Goal: Information Seeking & Learning: Learn about a topic

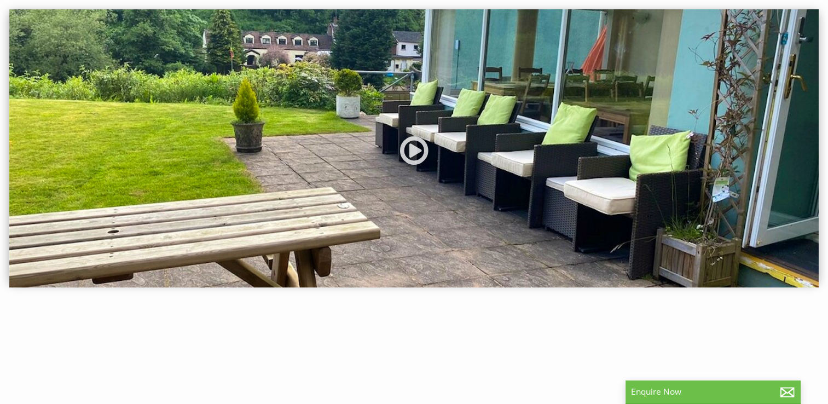
scroll to position [49, 0]
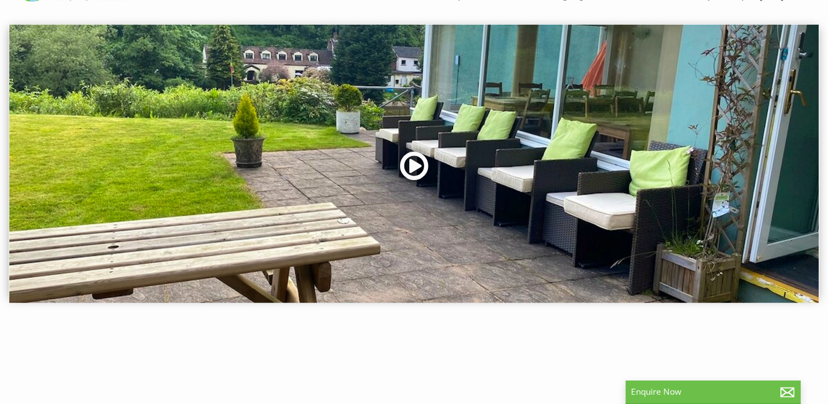
click at [413, 169] on link at bounding box center [414, 169] width 33 height 45
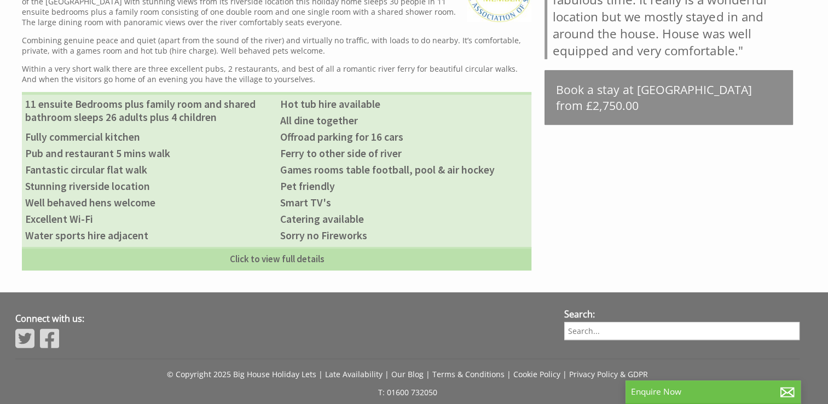
scroll to position [578, 0]
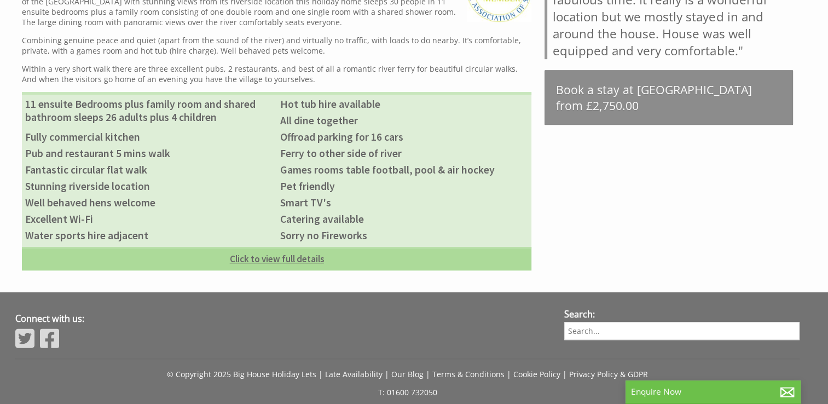
click at [296, 262] on link "Click to view full details" at bounding box center [277, 259] width 510 height 24
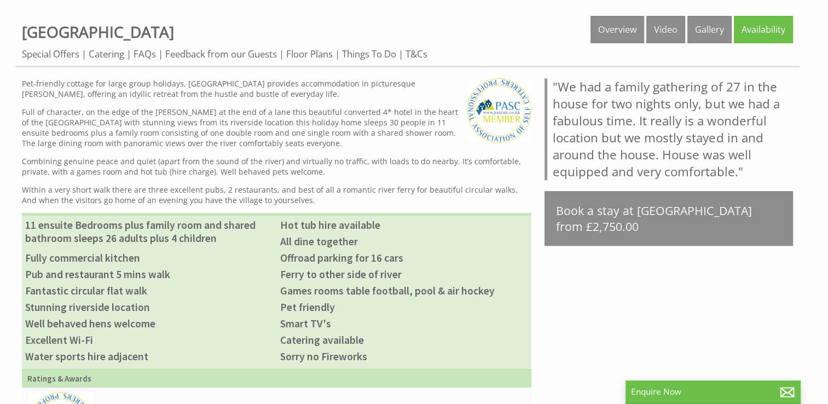
scroll to position [364, 0]
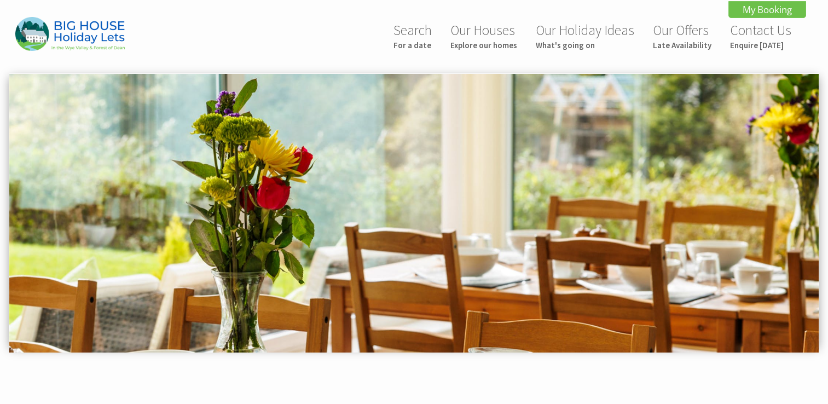
scroll to position [534, 0]
